Goal: Task Accomplishment & Management: Manage account settings

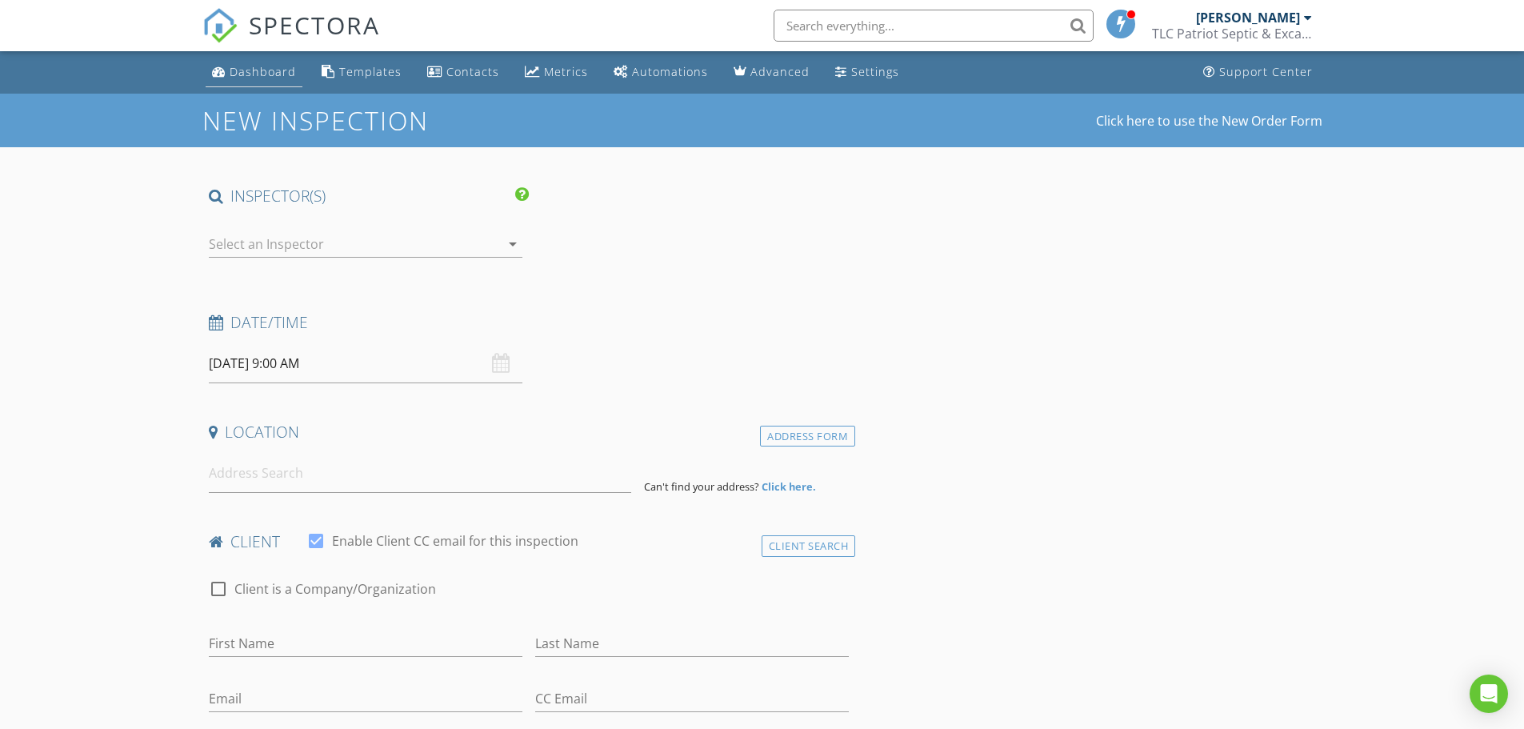
click at [261, 70] on div "Dashboard" at bounding box center [263, 71] width 66 height 15
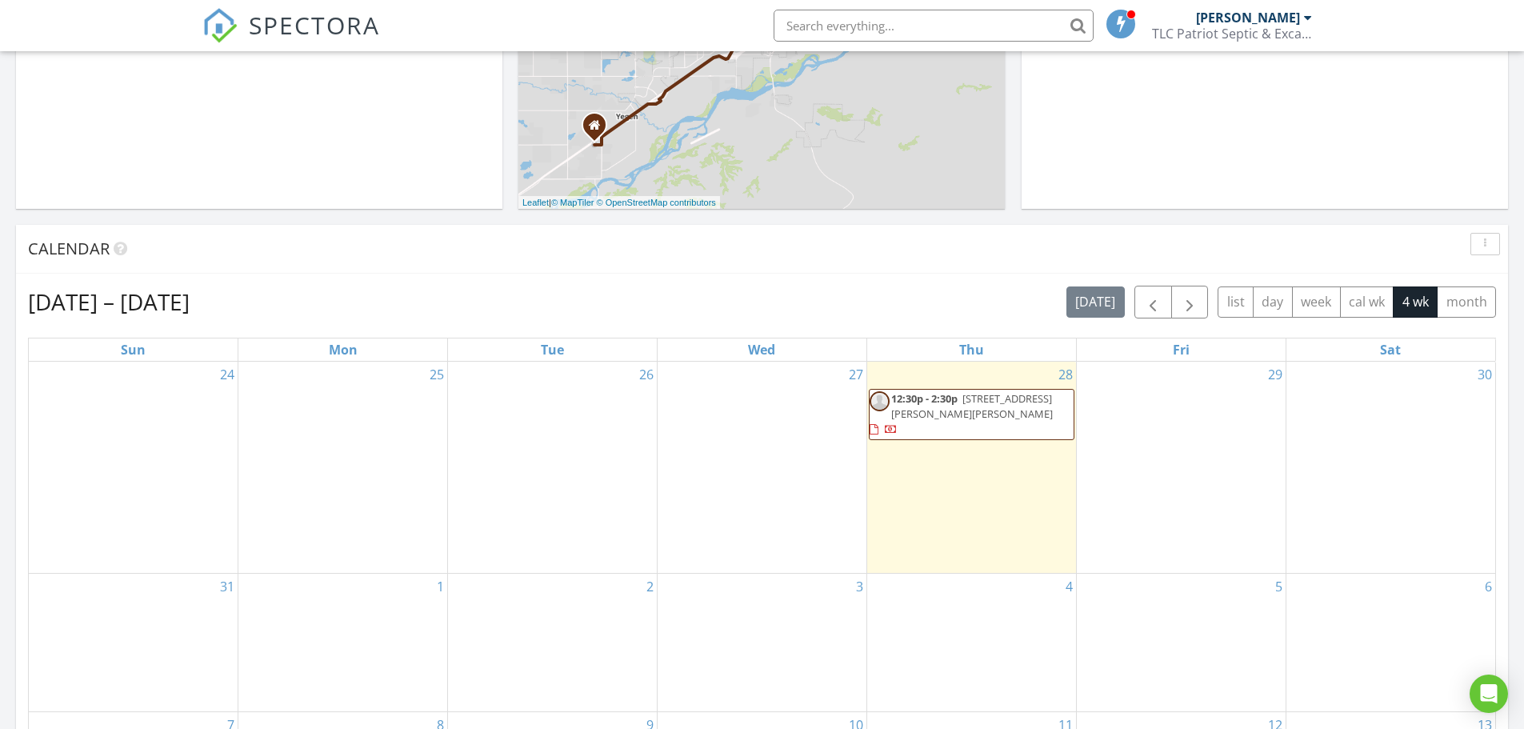
scroll to position [480, 0]
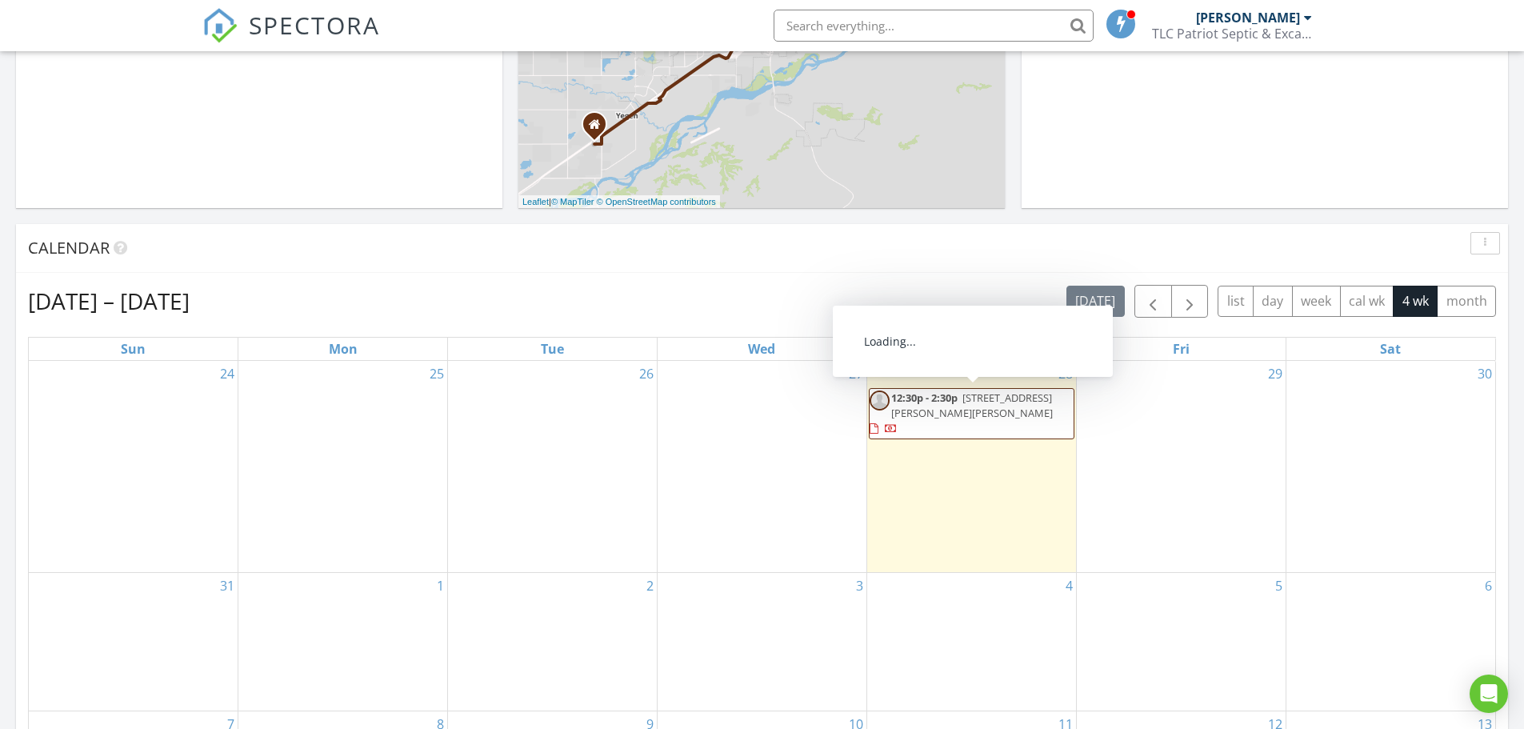
click at [951, 401] on span "12:30p - 2:30p" at bounding box center [924, 398] width 66 height 14
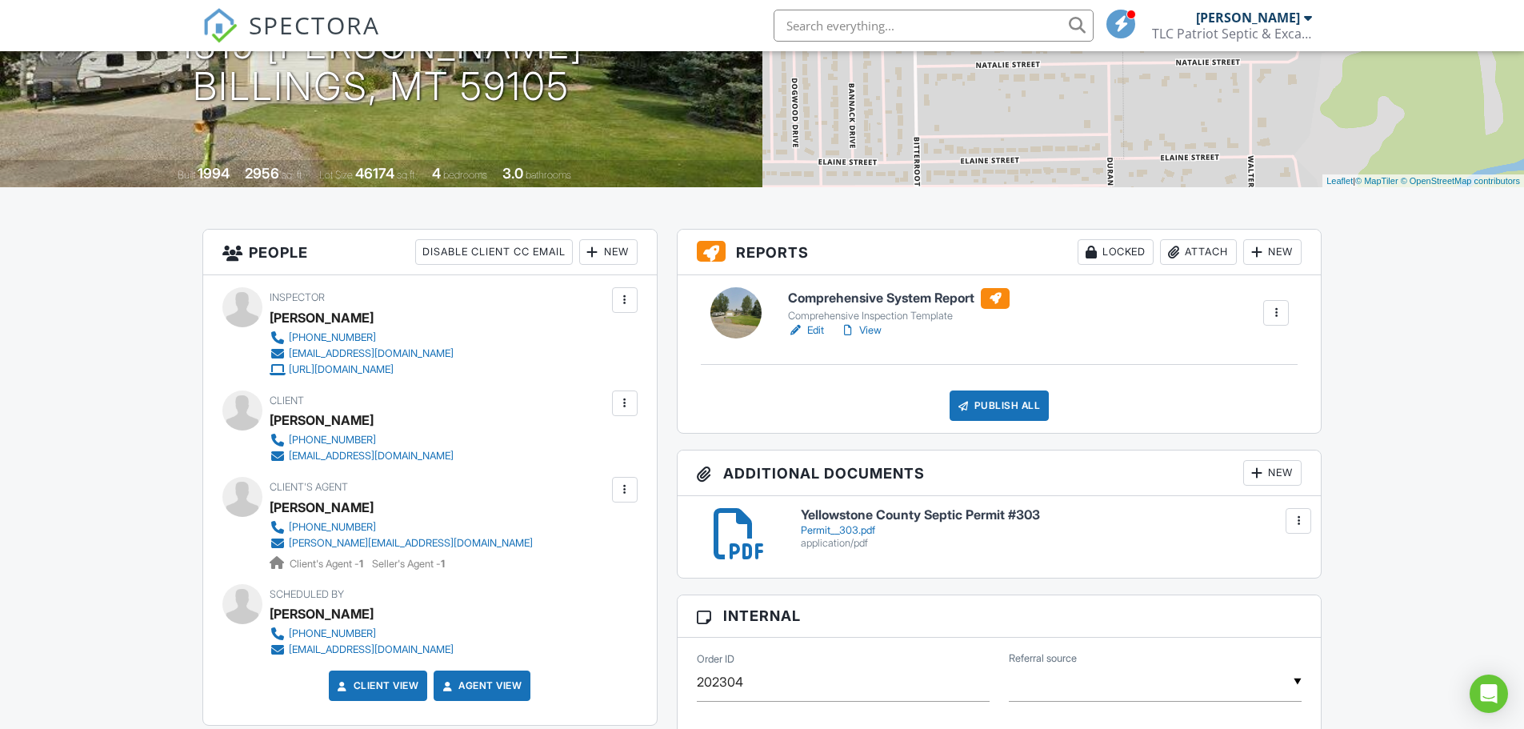
scroll to position [320, 0]
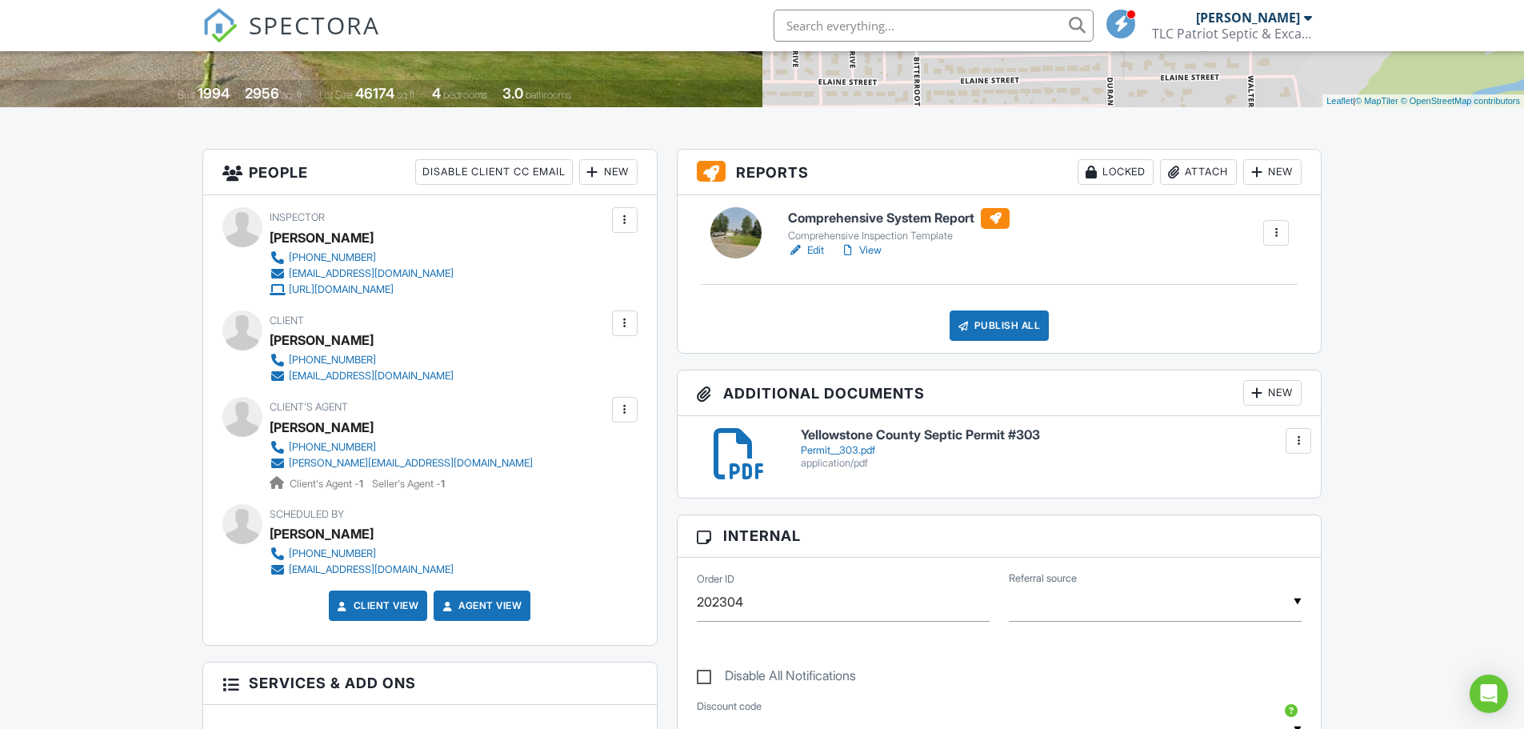
click at [841, 446] on div "Permit__303.pdf" at bounding box center [1052, 450] width 502 height 13
click at [1298, 436] on div at bounding box center [1299, 441] width 16 height 16
click at [1276, 507] on link "Delete" at bounding box center [1265, 512] width 59 height 18
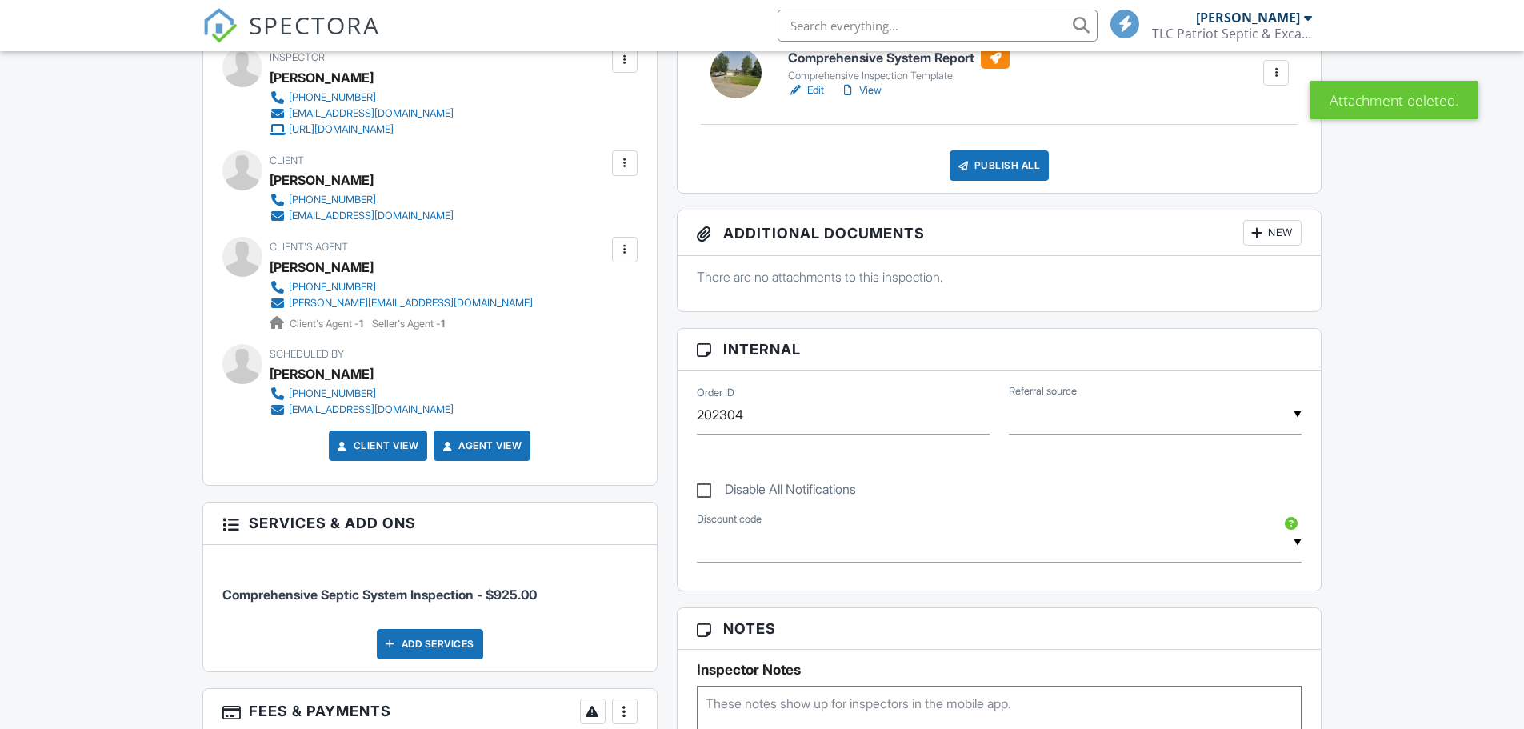
scroll to position [480, 0]
click at [1268, 230] on div "New" at bounding box center [1273, 233] width 58 height 26
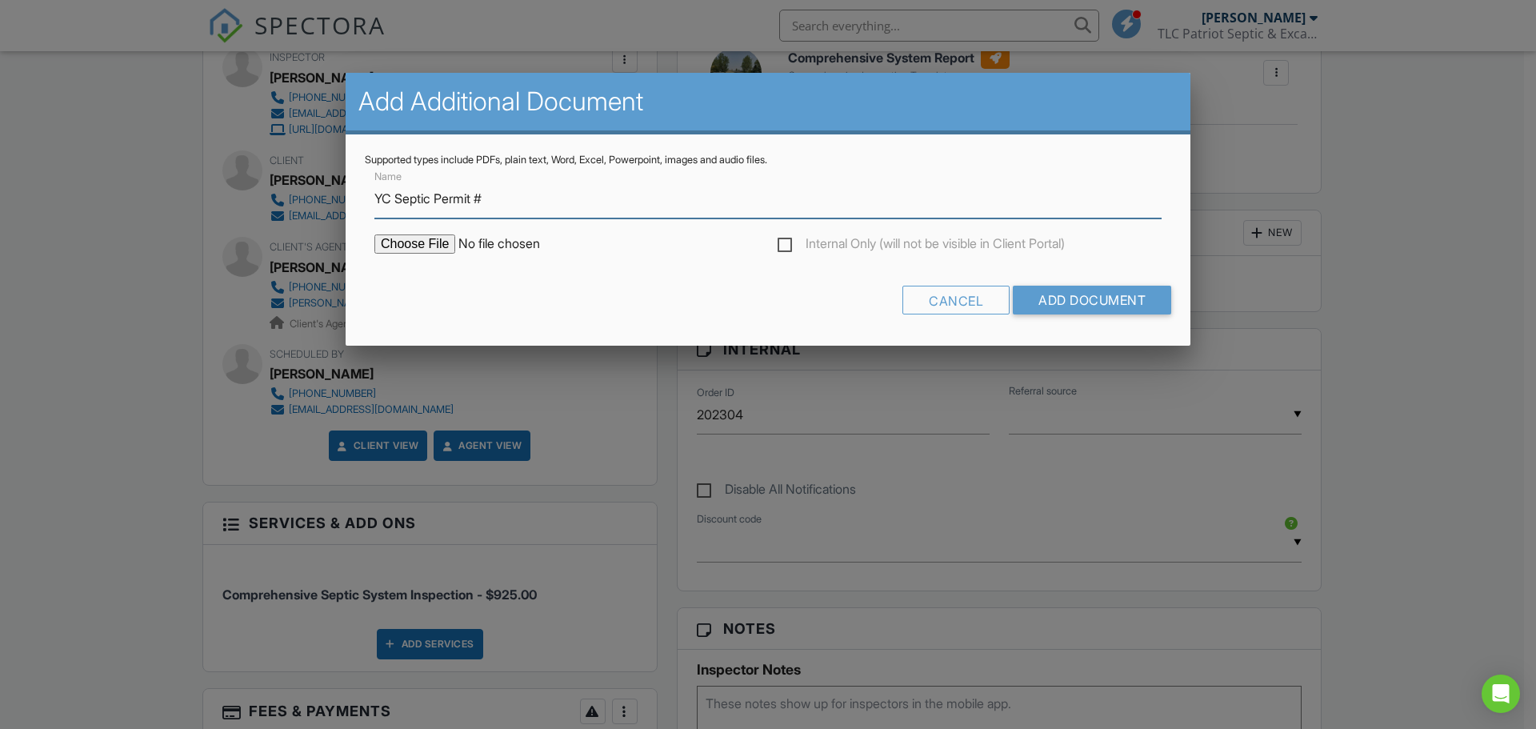
click at [515, 203] on input "YC Septic Permit #" at bounding box center [767, 198] width 787 height 39
type input "YC Septic Permit #252-94"
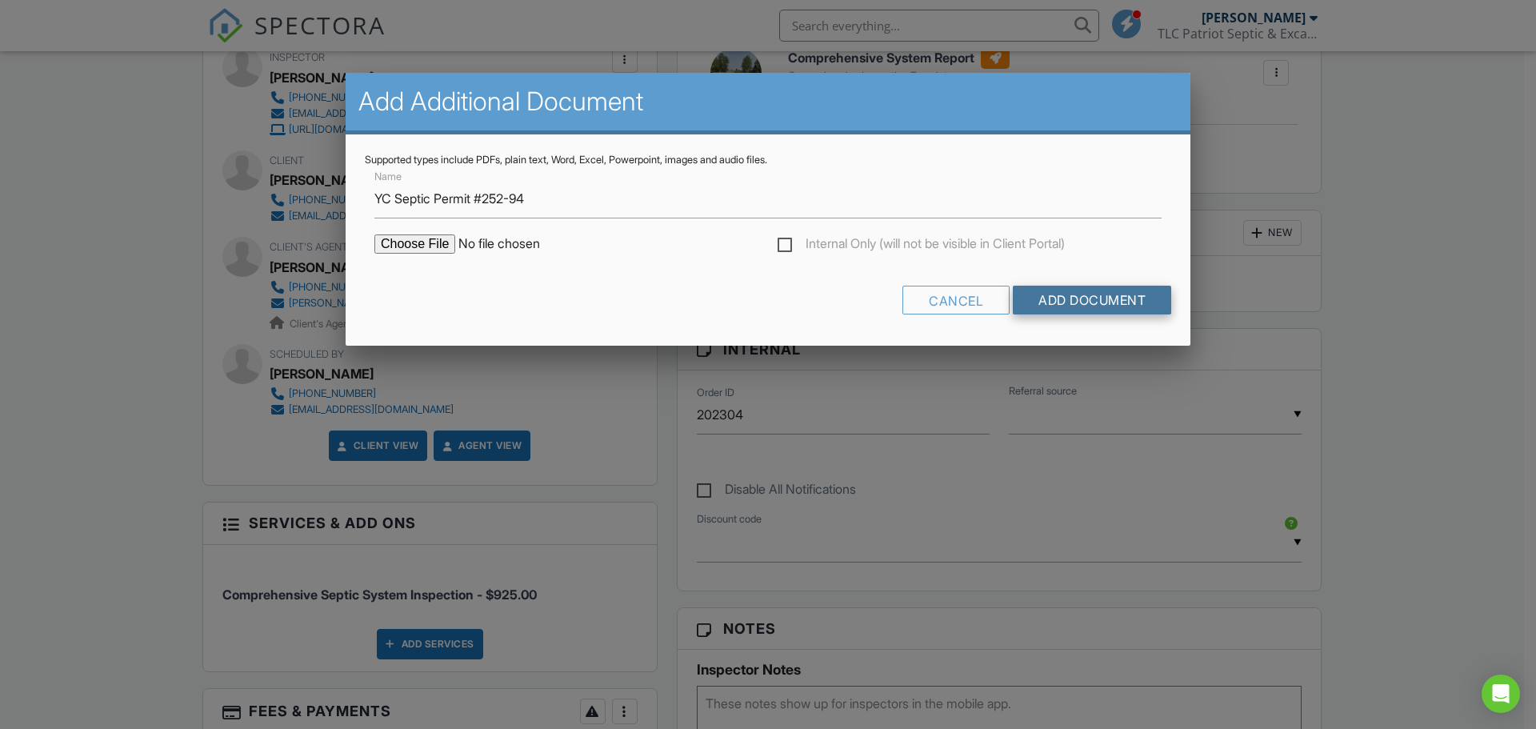
click at [1095, 298] on input "Add Document" at bounding box center [1092, 300] width 158 height 29
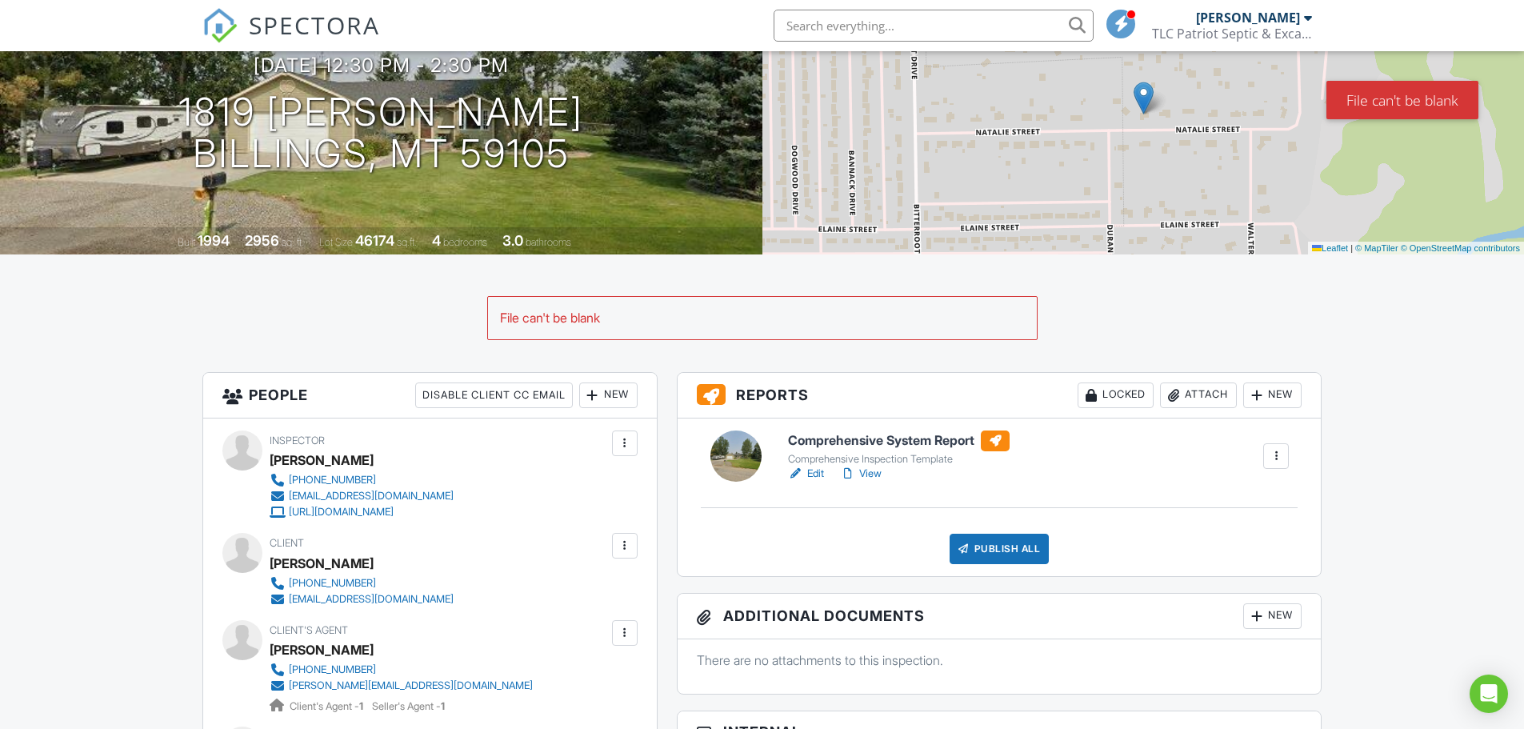
scroll to position [160, 0]
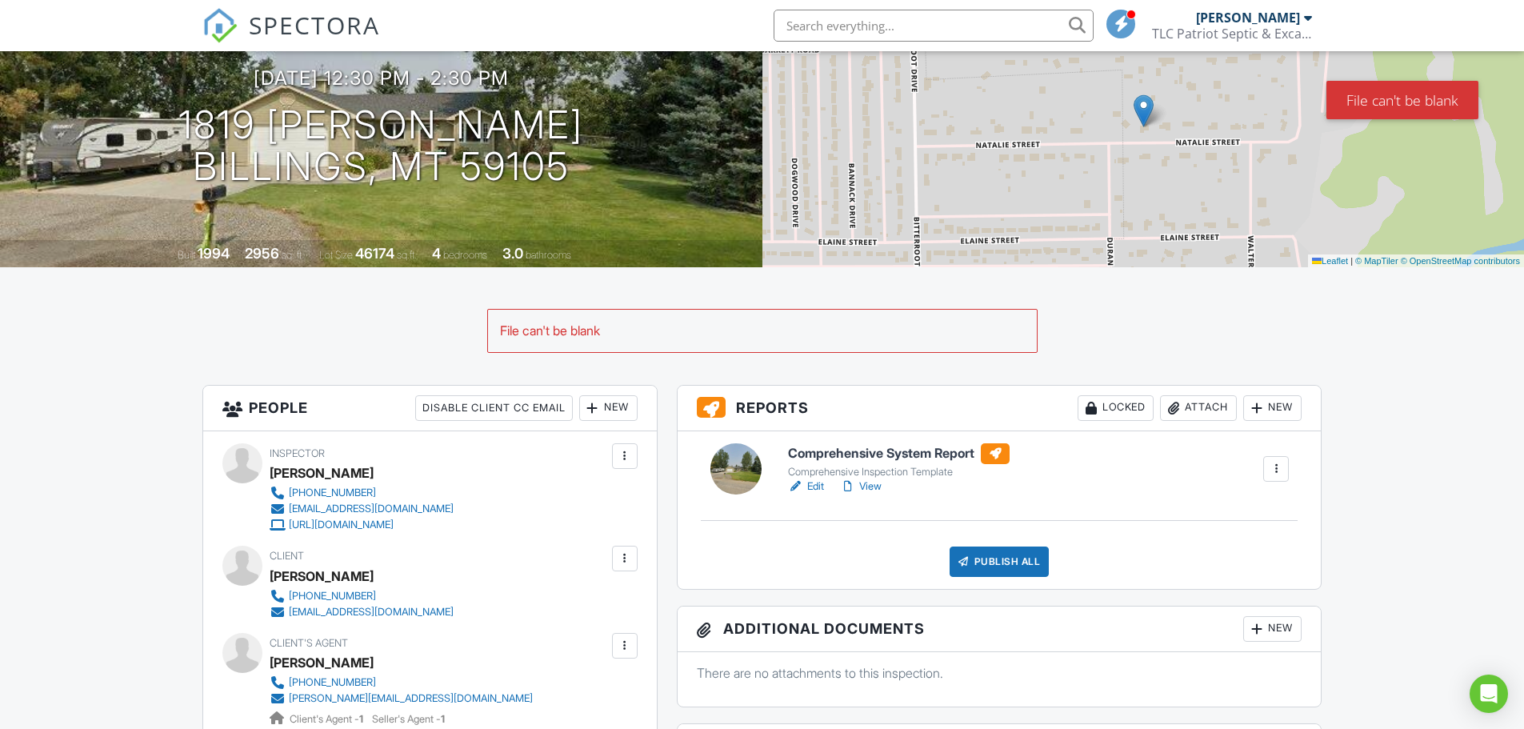
click at [619, 329] on div "File can't be blank" at bounding box center [762, 331] width 549 height 42
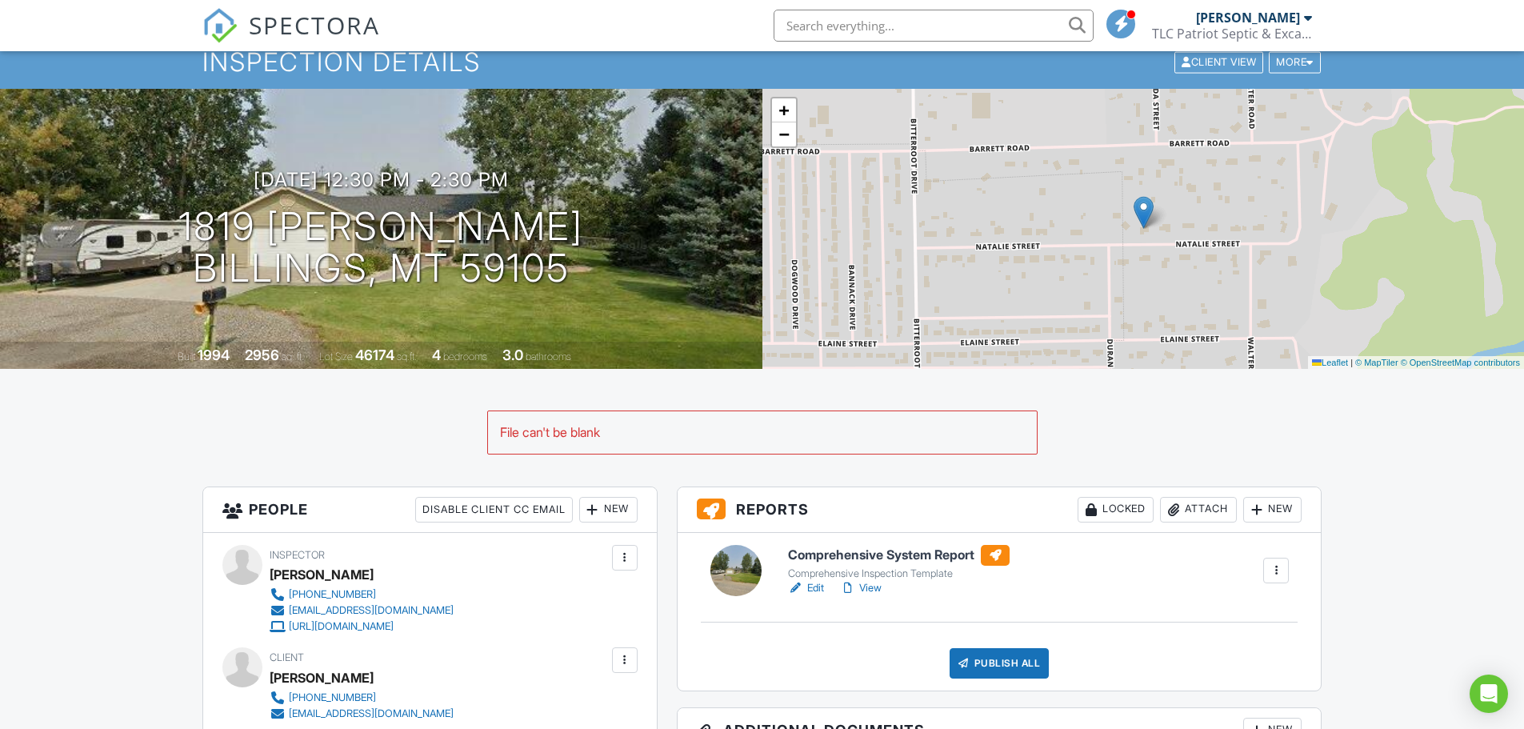
scroll to position [0, 0]
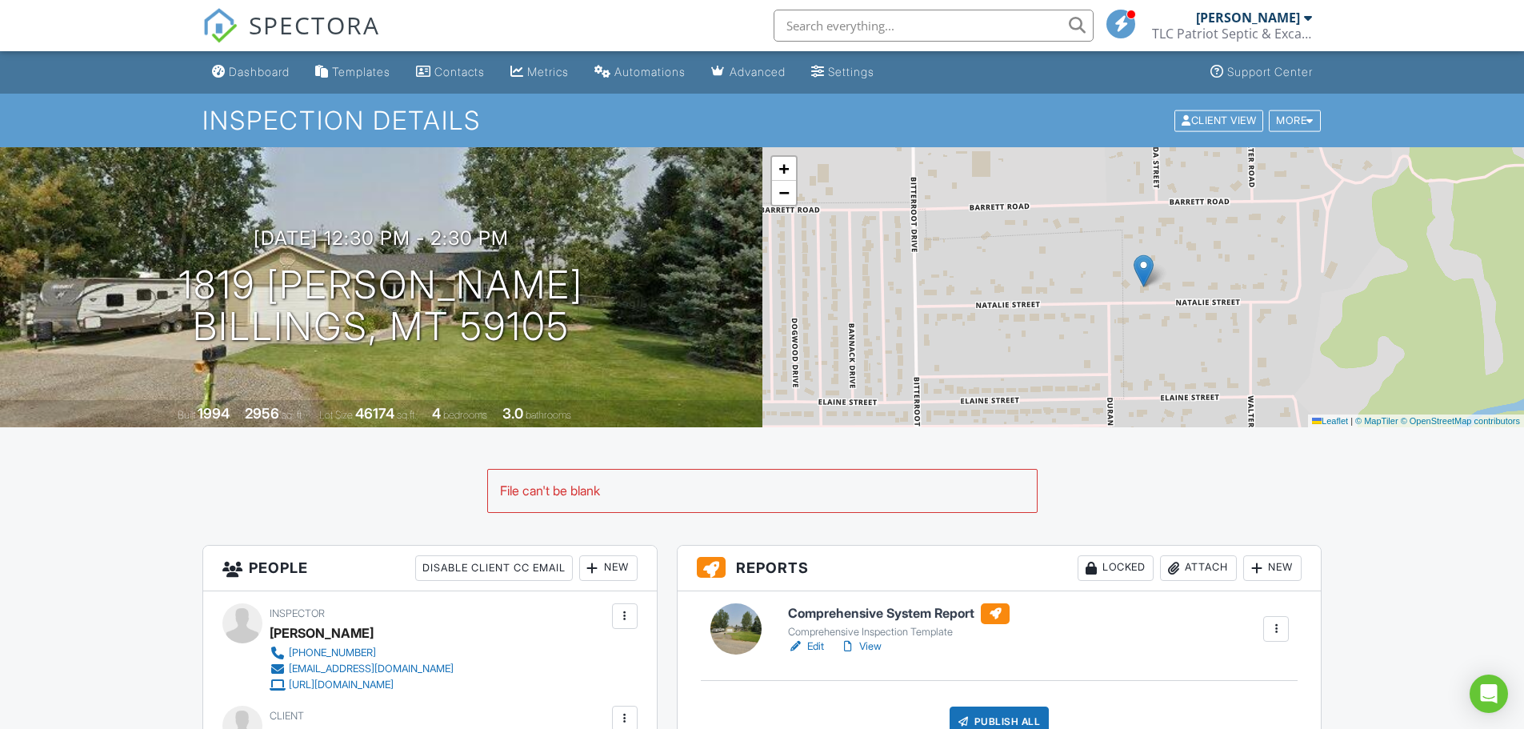
click at [1259, 24] on div "[PERSON_NAME]" at bounding box center [1248, 18] width 104 height 16
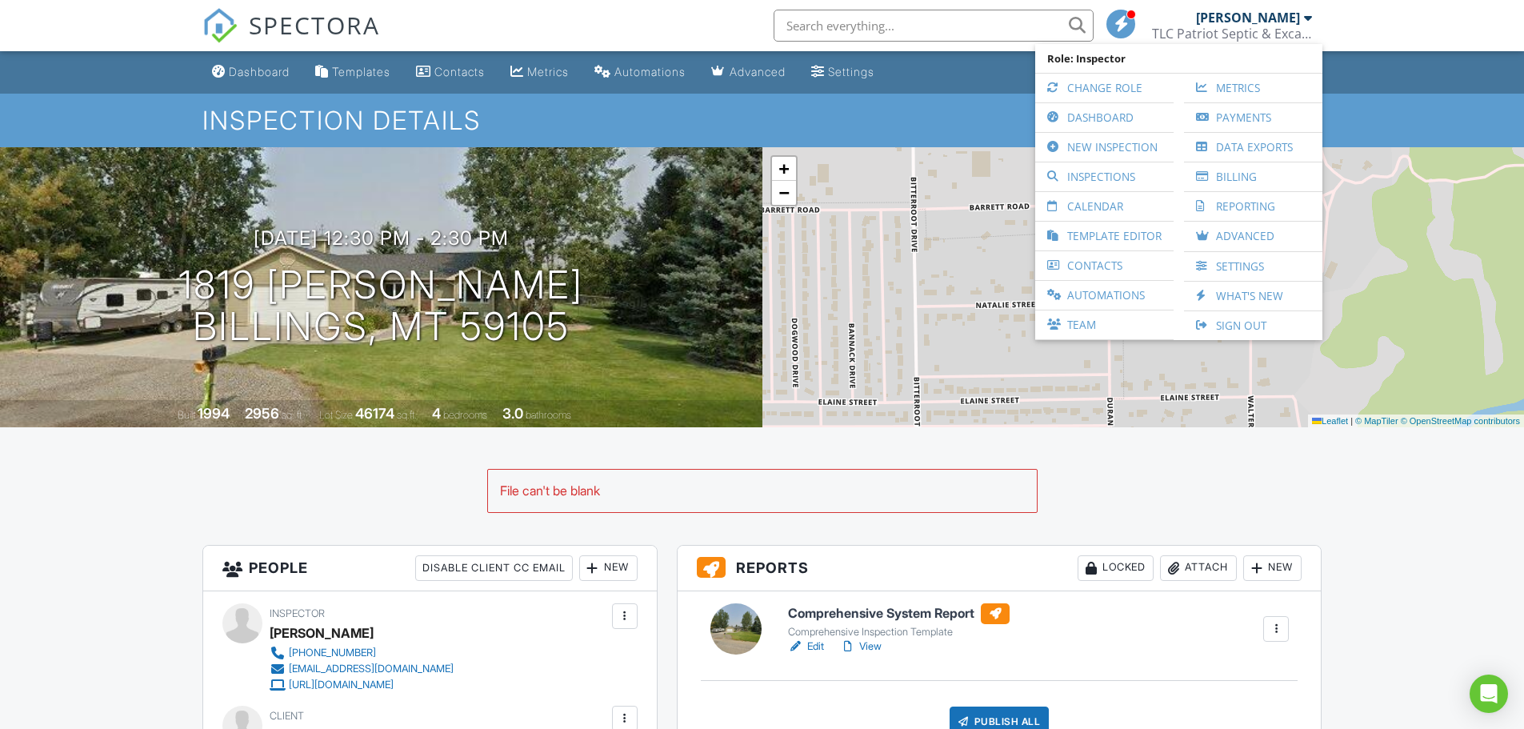
drag, startPoint x: 552, startPoint y: 490, endPoint x: 538, endPoint y: 495, distance: 15.2
click at [538, 495] on div "File can't be blank" at bounding box center [762, 491] width 549 height 42
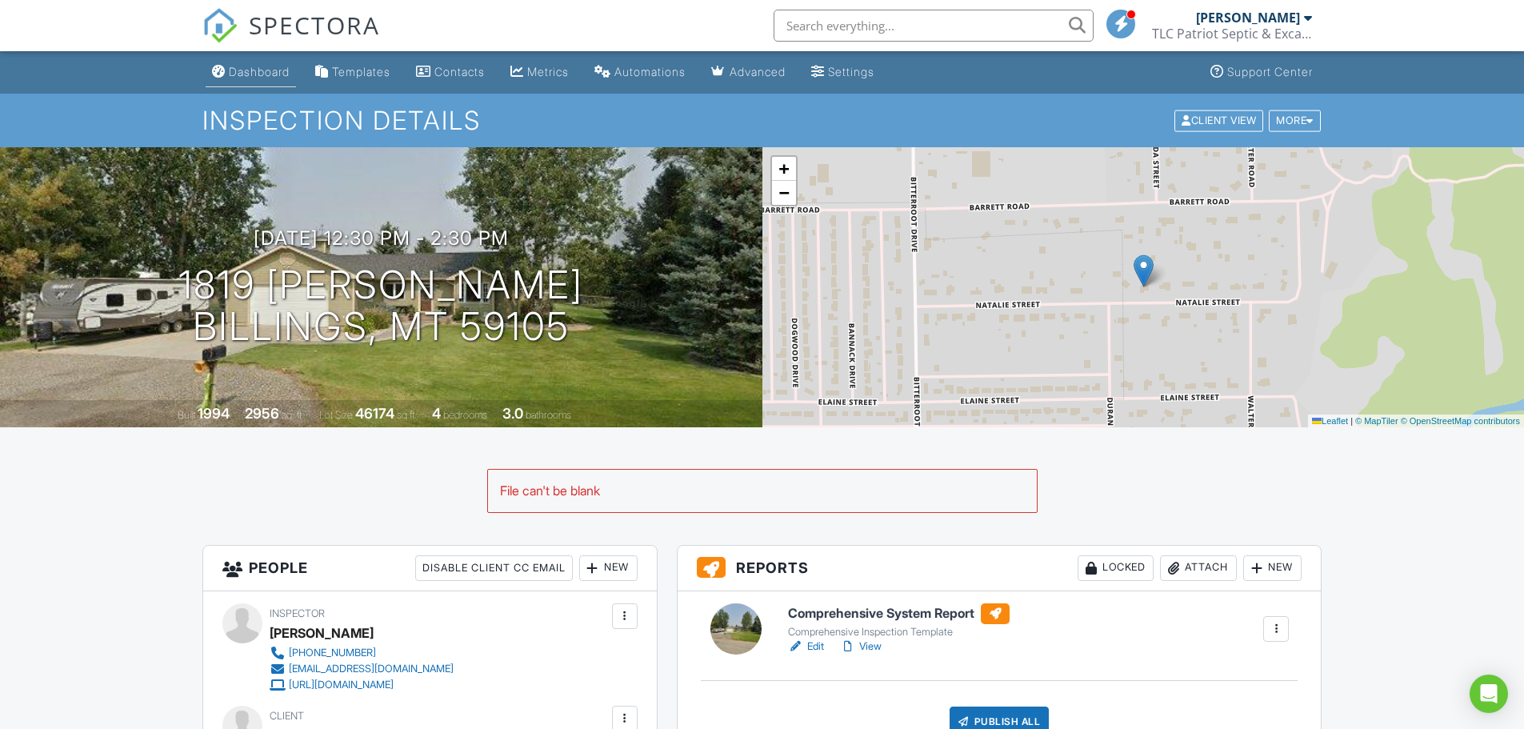
click at [255, 62] on link "Dashboard" at bounding box center [251, 73] width 90 height 30
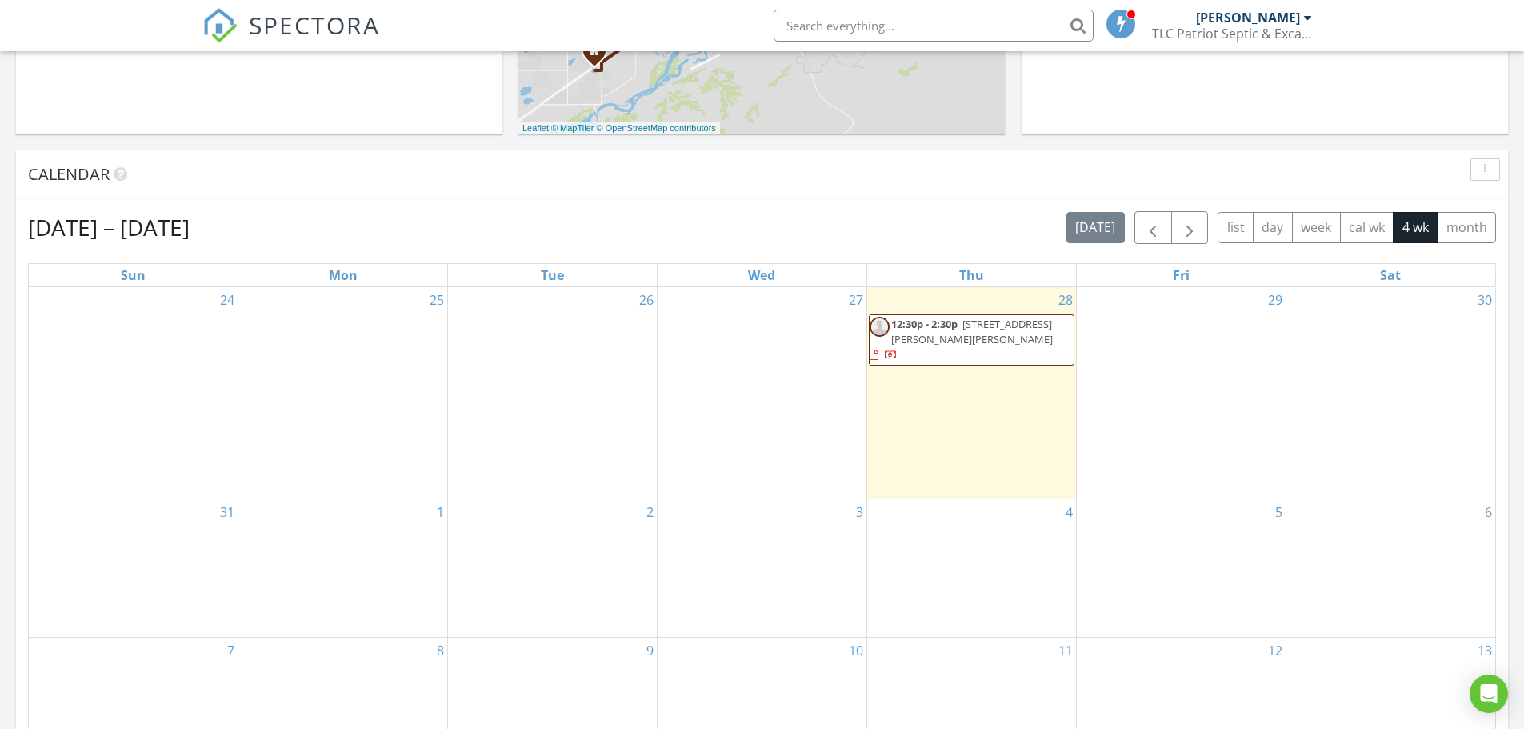
scroll to position [560, 0]
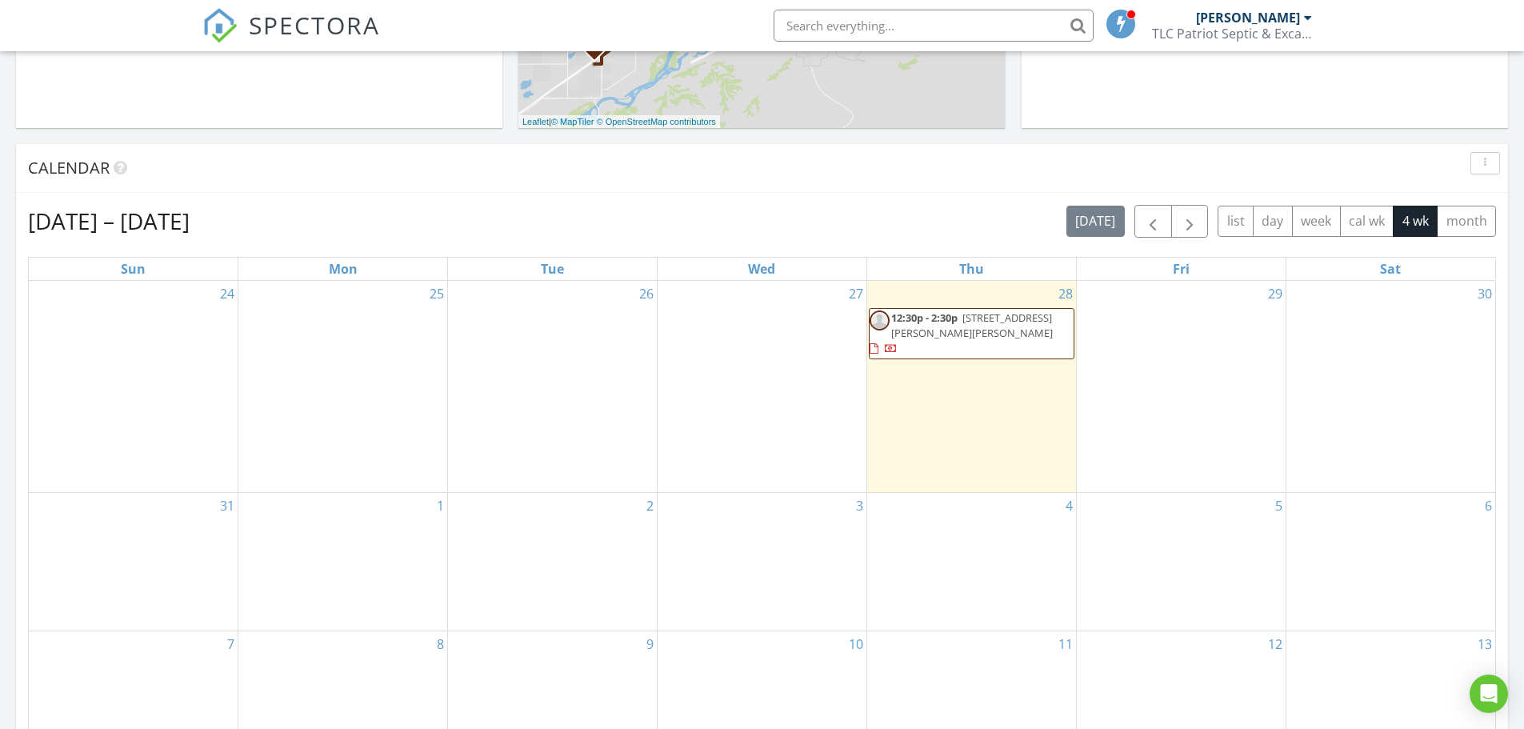
click at [923, 325] on span "1819 Natalie St, Billings 59105" at bounding box center [972, 325] width 162 height 30
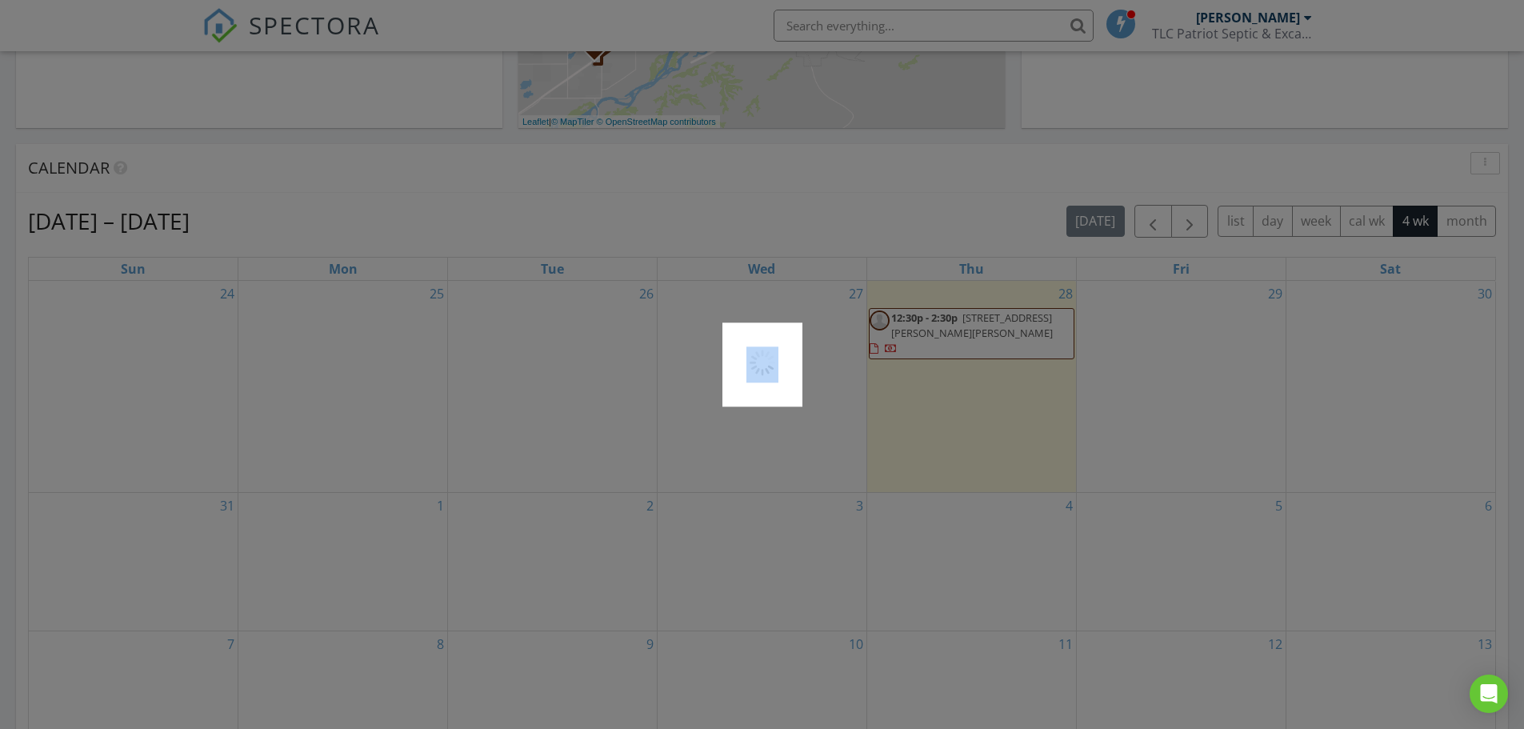
click at [923, 325] on div at bounding box center [762, 364] width 1524 height 729
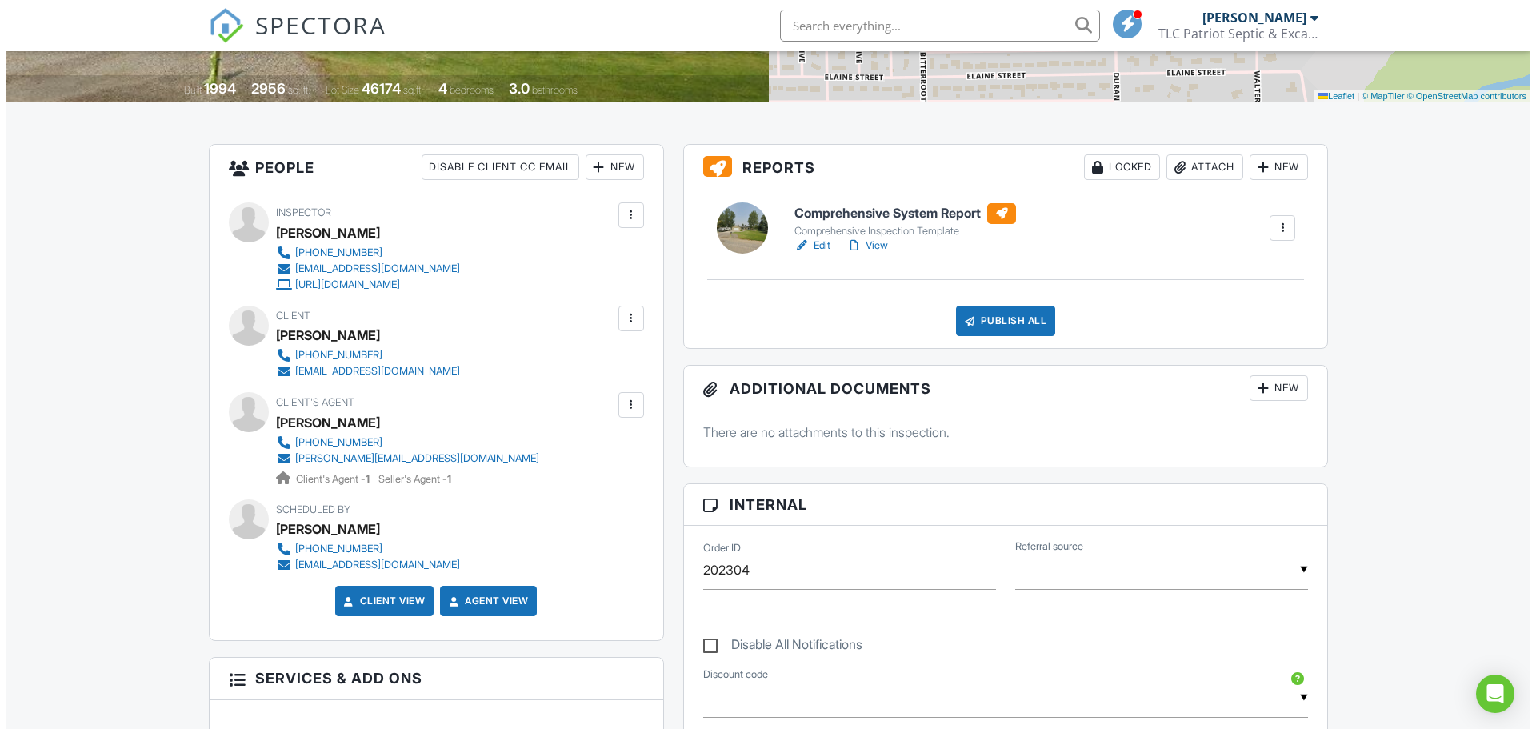
scroll to position [320, 0]
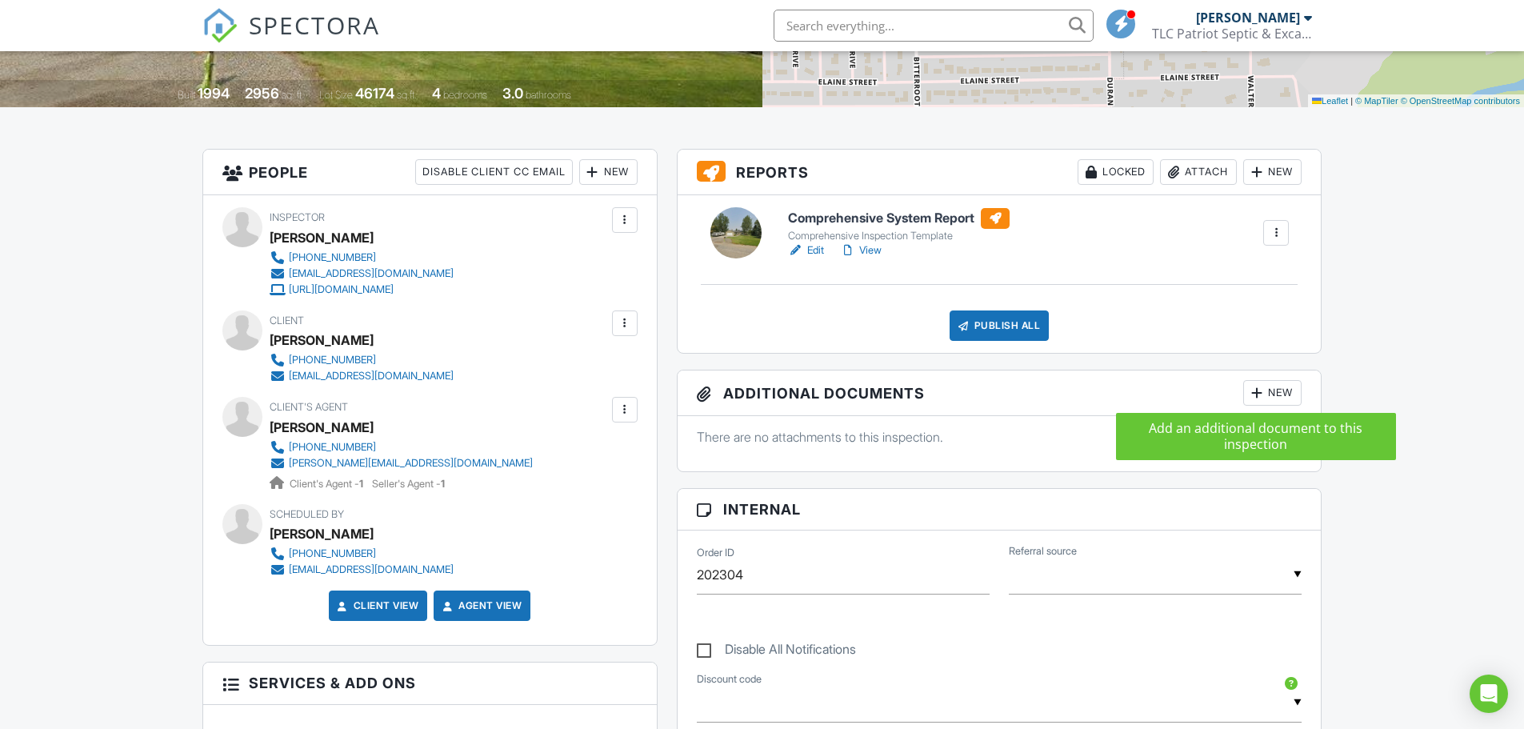
click at [1263, 390] on div at bounding box center [1257, 393] width 16 height 16
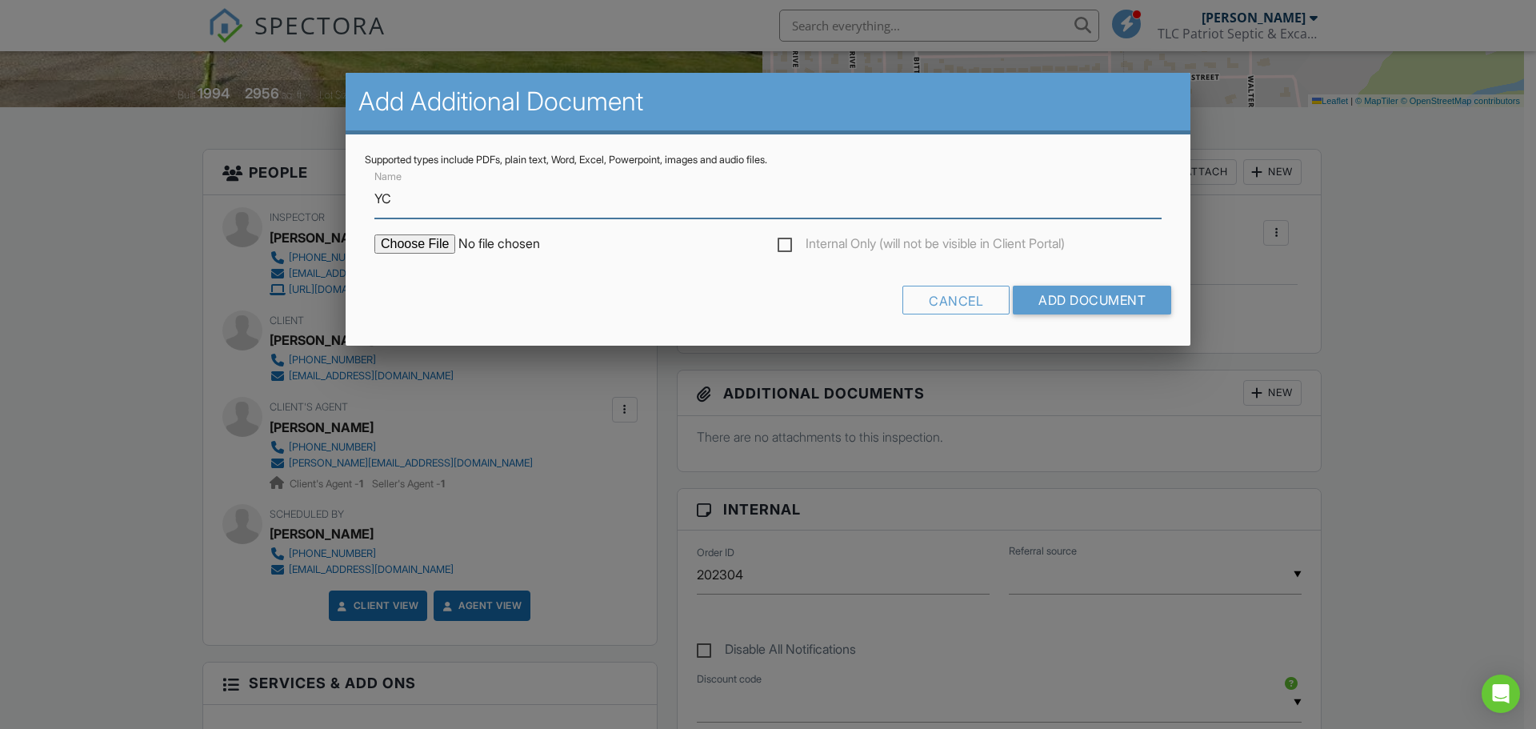
type input "YC Septic Permit #252-94"
click at [436, 246] on input "file" at bounding box center [510, 243] width 272 height 19
type input "C:\fakepath\Septic Permit #252-94.pdf"
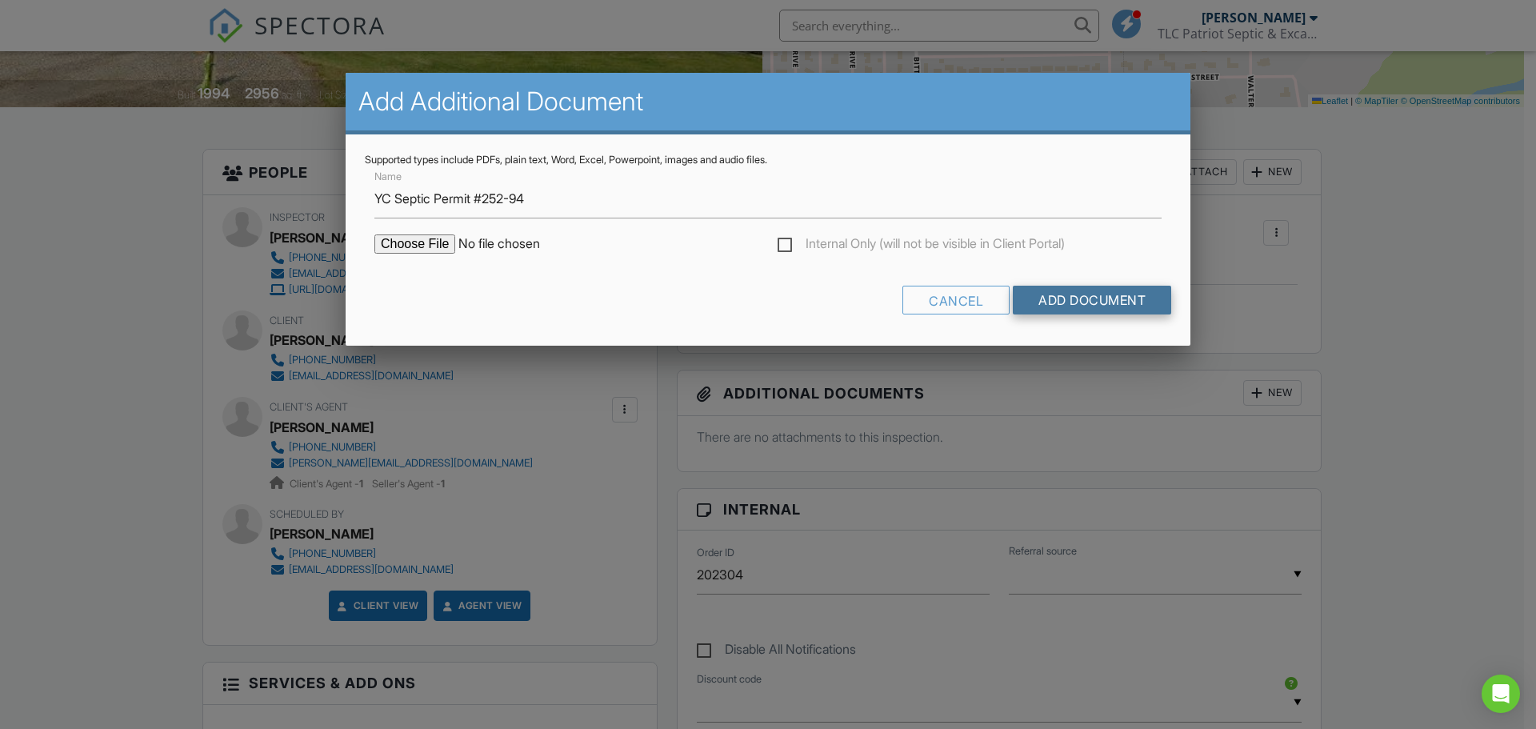
click at [1095, 295] on input "Add Document" at bounding box center [1092, 300] width 158 height 29
